Goal: Navigation & Orientation: Find specific page/section

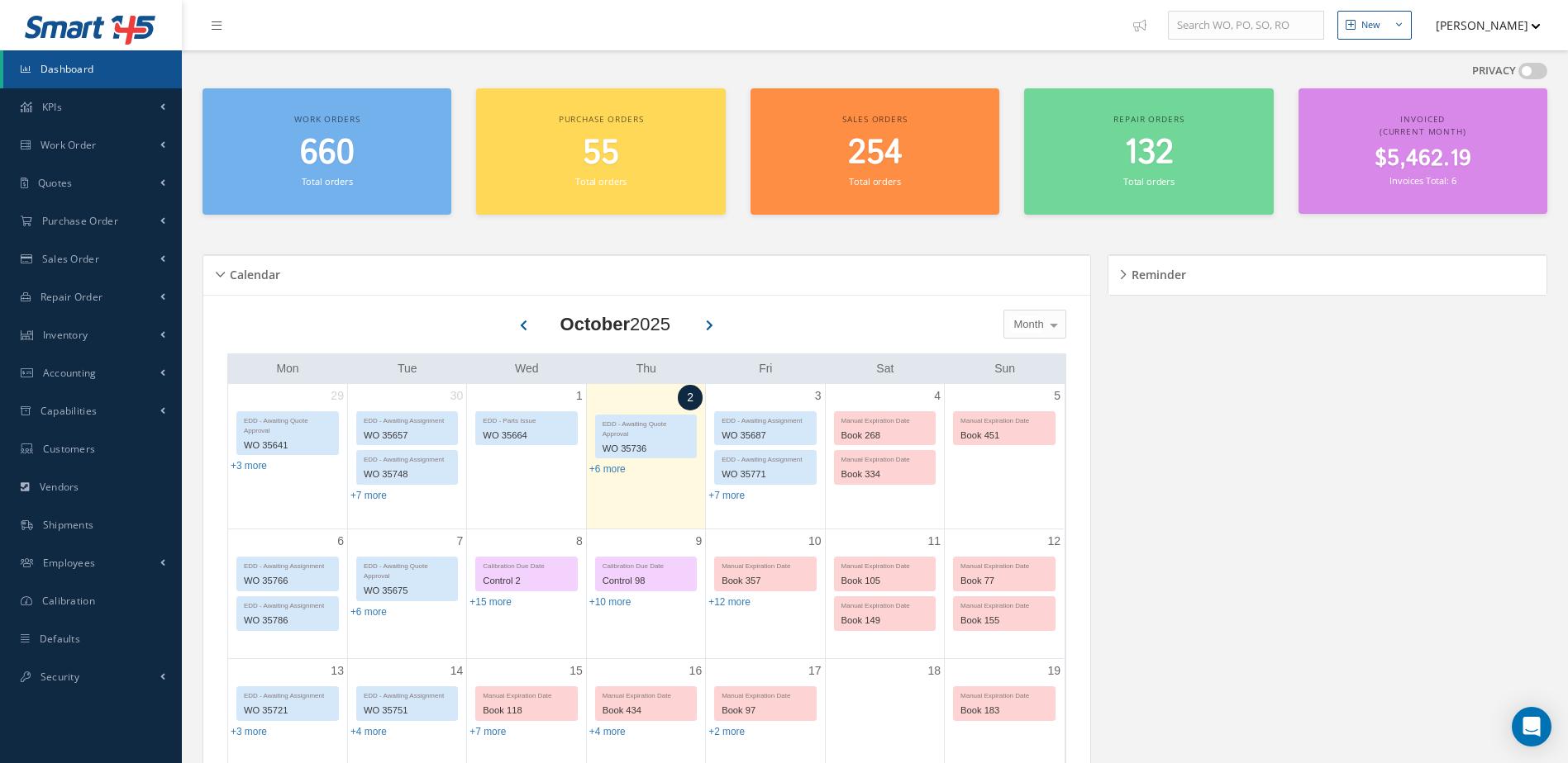
click at [208, 189] on div "Work orders 660 Total orders" at bounding box center [327, 151] width 248 height 127
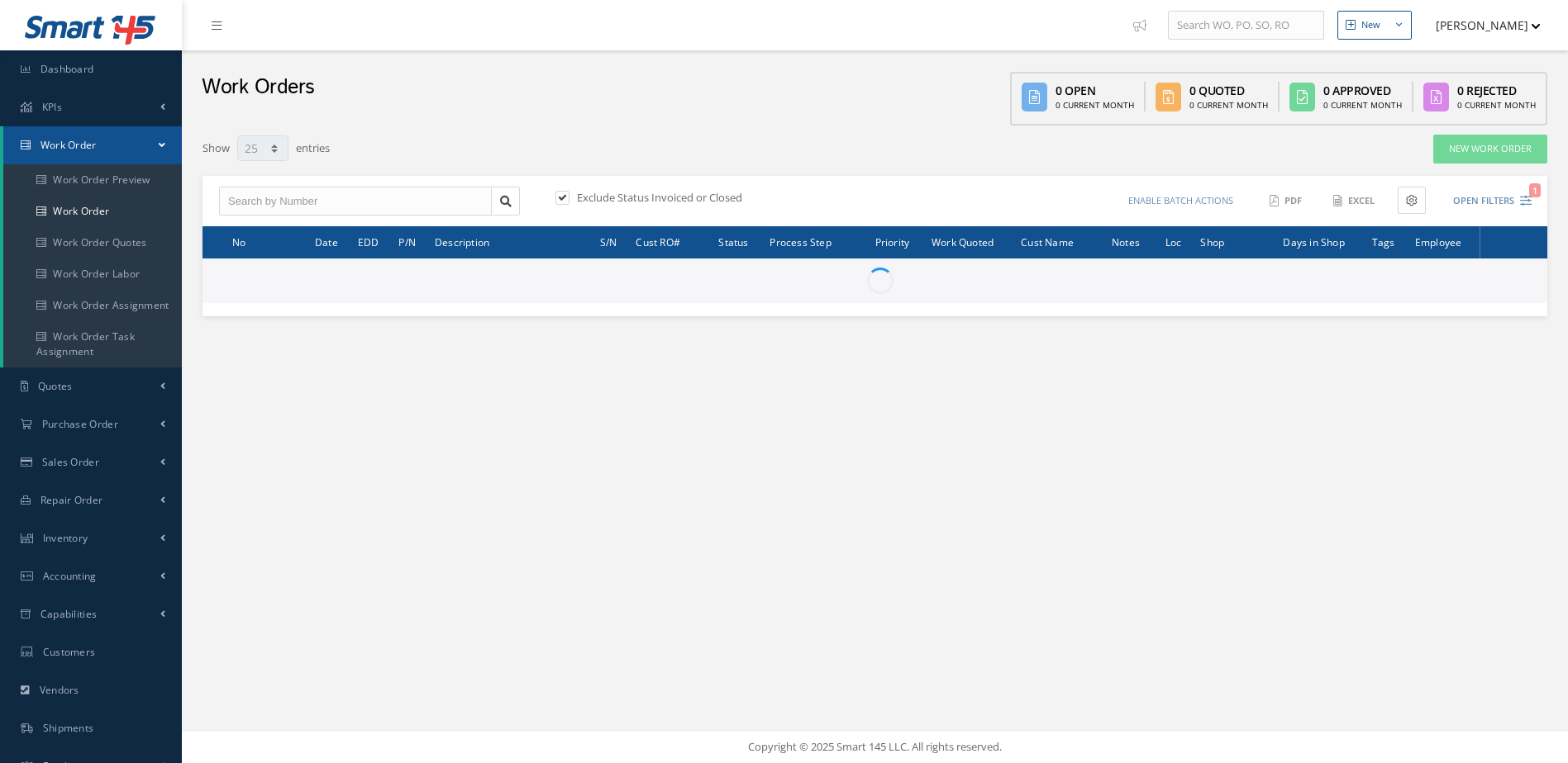
select select "25"
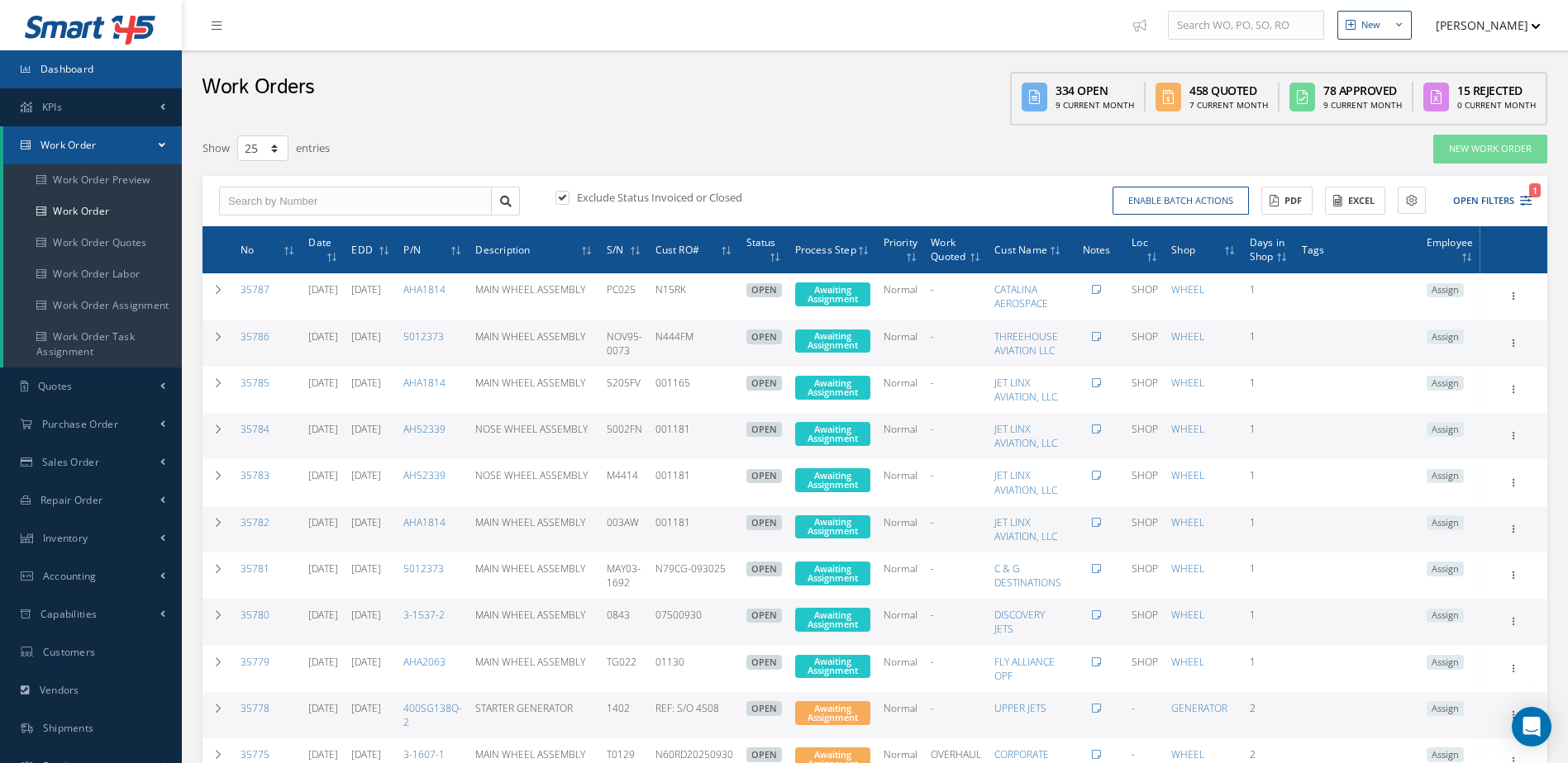
click at [113, 76] on link "Dashboard" at bounding box center [91, 69] width 182 height 38
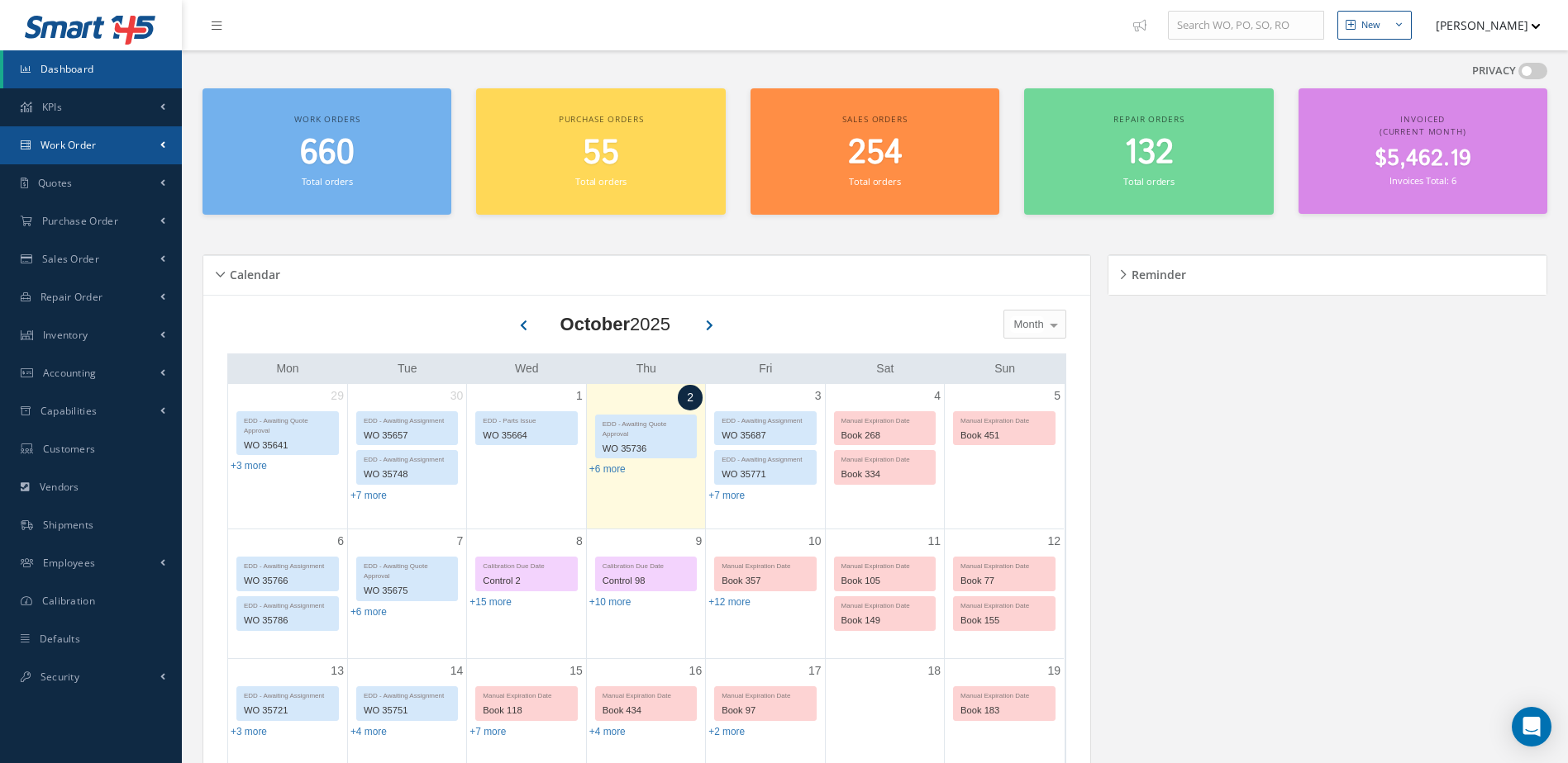
click at [84, 152] on link "Work Order" at bounding box center [91, 145] width 182 height 38
